Goal: Transaction & Acquisition: Download file/media

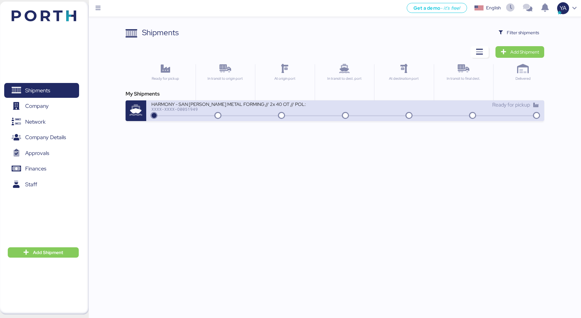
click at [228, 104] on div "HARMONY - SAN [PERSON_NAME] METAL FORMING // 2x 40 OT // POL: SHEKOU - POD: MAN…" at bounding box center [228, 103] width 155 height 5
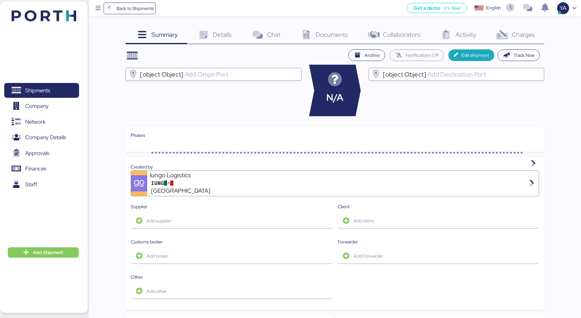
click at [208, 29] on div "Details 0" at bounding box center [214, 35] width 54 height 17
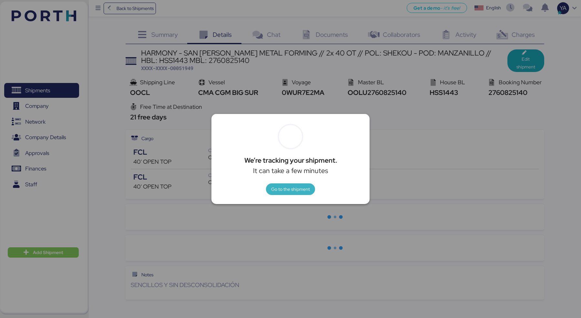
click at [283, 192] on span "Go to the shipment" at bounding box center [290, 189] width 39 height 8
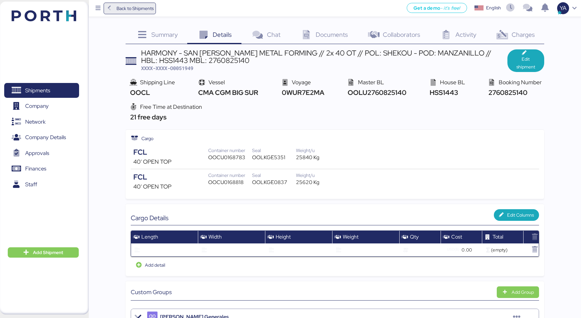
click at [141, 9] on span "Back to Shipments" at bounding box center [135, 9] width 37 height 8
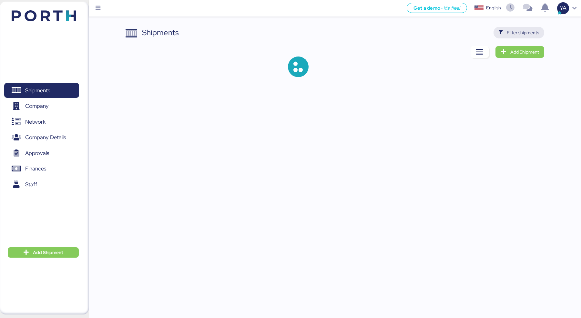
click at [519, 38] on span "Filter shipments" at bounding box center [519, 33] width 51 height 12
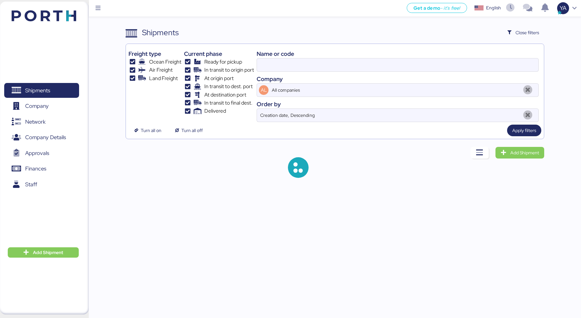
click at [455, 75] on div "Company" at bounding box center [398, 79] width 282 height 9
click at [439, 68] on input at bounding box center [398, 64] width 282 height 13
paste input "3,860"
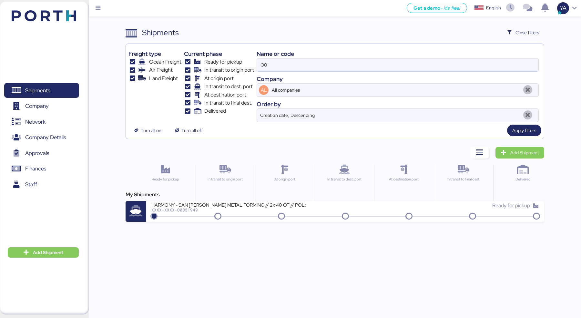
type input "O"
paste input "O0051986"
type input "O0051986"
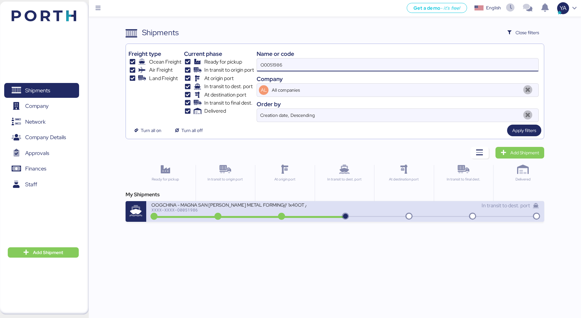
click at [203, 208] on div "XXXX-XXXX-O0051986" at bounding box center [228, 210] width 155 height 5
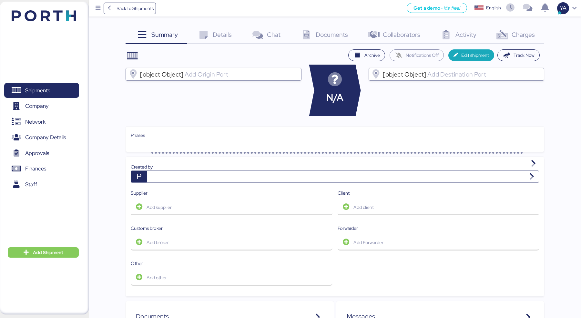
click at [236, 28] on div "Details 0" at bounding box center [214, 35] width 54 height 17
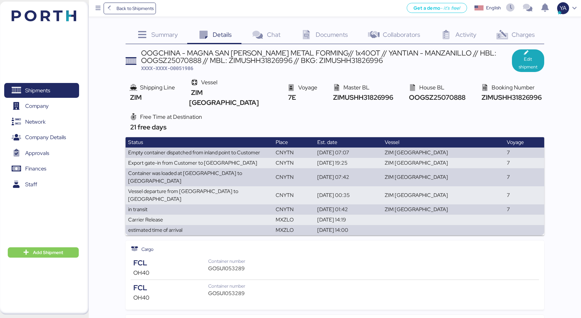
click at [324, 30] on span "Documents" at bounding box center [332, 34] width 32 height 8
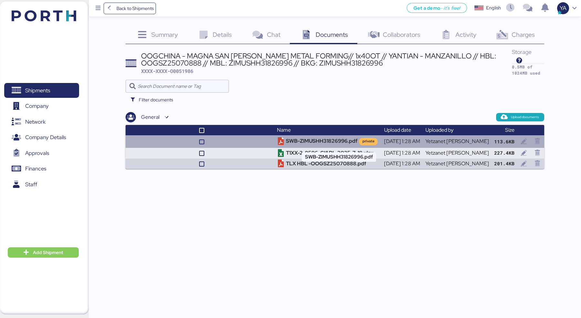
click at [322, 139] on td "SWB-ZIMUSHH31826996.pdf private" at bounding box center [328, 141] width 107 height 12
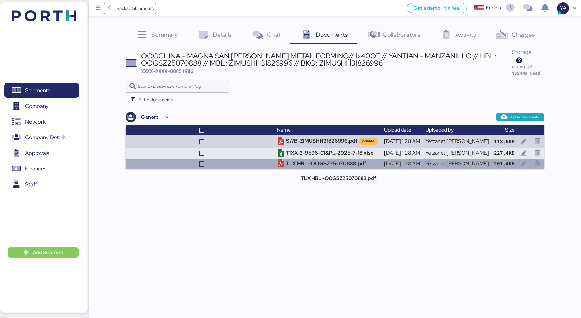
click at [307, 165] on td "TLX HBL -OOGSZ25070888.pdf" at bounding box center [328, 164] width 107 height 11
